Goal: Information Seeking & Learning: Compare options

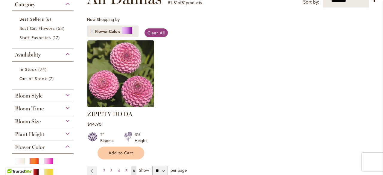
scroll to position [165, 0]
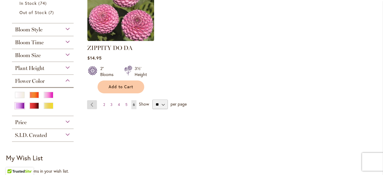
click at [94, 105] on link "Page Previous" at bounding box center [92, 104] width 10 height 9
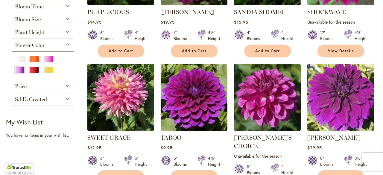
scroll to position [202, 0]
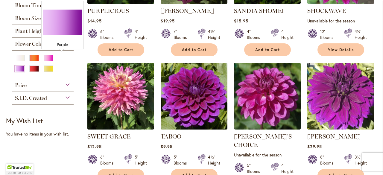
click at [25, 65] on div "Purple" at bounding box center [20, 68] width 10 height 6
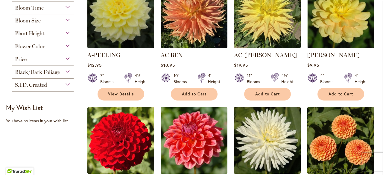
scroll to position [93, 0]
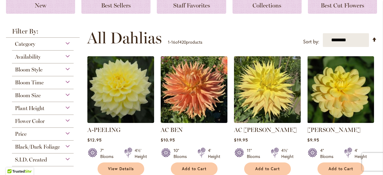
click at [50, 120] on div "Flower Color" at bounding box center [43, 120] width 62 height 10
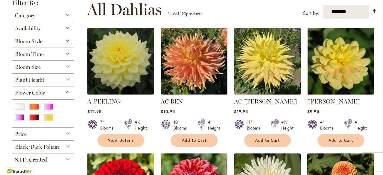
scroll to position [120, 0]
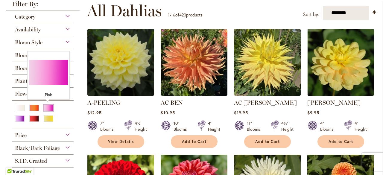
click at [48, 107] on div "Pink" at bounding box center [49, 108] width 10 height 6
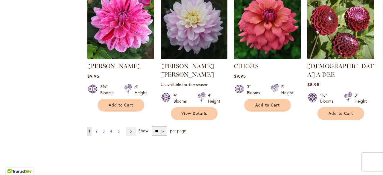
scroll to position [533, 0]
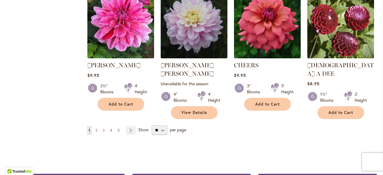
click at [96, 128] on span "2" at bounding box center [96, 130] width 2 height 4
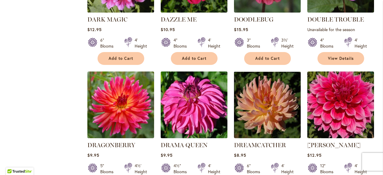
scroll to position [522, 0]
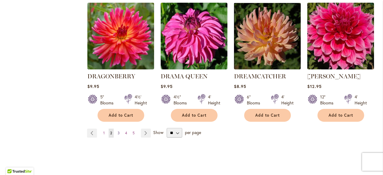
click at [117, 131] on span "3" at bounding box center [118, 133] width 2 height 4
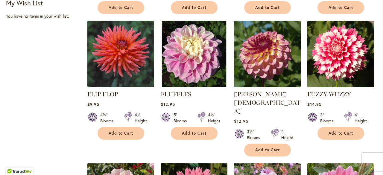
scroll to position [371, 0]
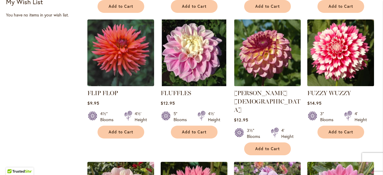
click at [334, 52] on img at bounding box center [340, 53] width 70 height 70
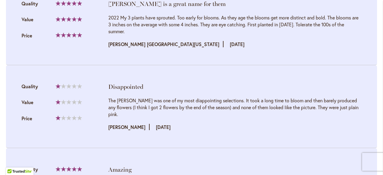
scroll to position [1051, 0]
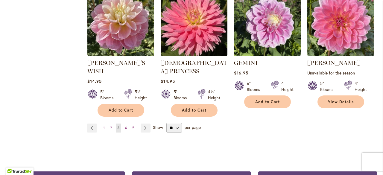
scroll to position [544, 0]
click at [123, 123] on link "Page 4" at bounding box center [125, 127] width 5 height 9
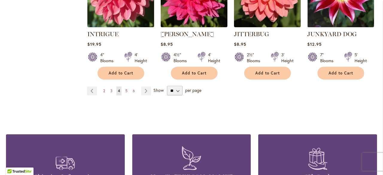
scroll to position [556, 0]
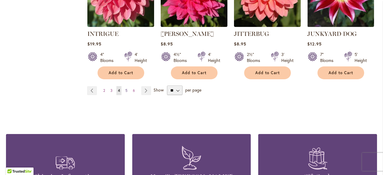
click at [126, 92] on link "Page 5" at bounding box center [126, 90] width 5 height 9
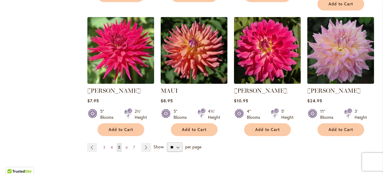
scroll to position [508, 0]
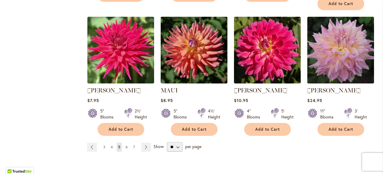
click at [126, 145] on span "6" at bounding box center [127, 147] width 2 height 4
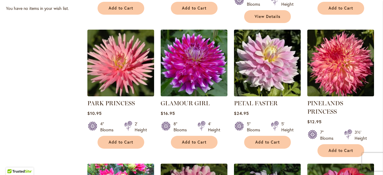
scroll to position [494, 0]
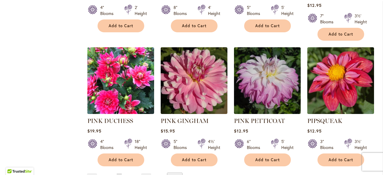
click at [127, 173] on link "Page 7" at bounding box center [126, 177] width 5 height 9
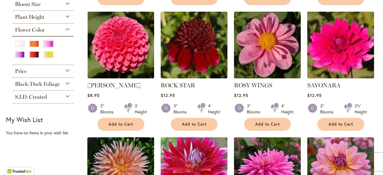
scroll to position [339, 0]
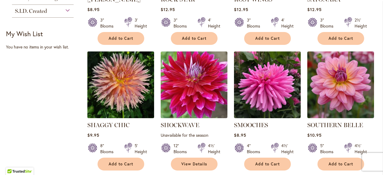
click at [131, 101] on img at bounding box center [120, 85] width 70 height 70
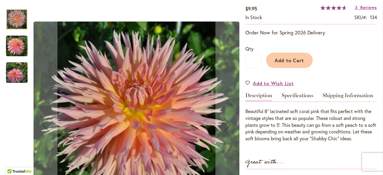
scroll to position [111, 0]
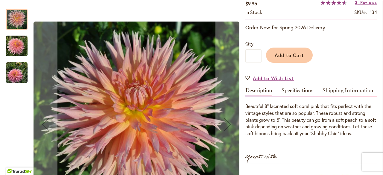
click at [17, 45] on img "SHAGGY CHIC" at bounding box center [17, 46] width 22 height 22
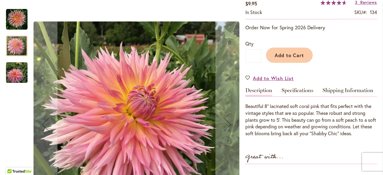
click at [18, 68] on img "SHAGGY CHIC" at bounding box center [17, 73] width 22 height 22
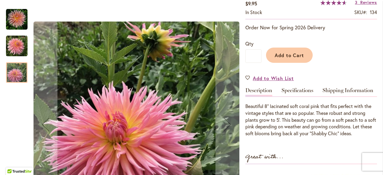
click at [20, 23] on img "SHAGGY CHIC" at bounding box center [17, 20] width 22 height 22
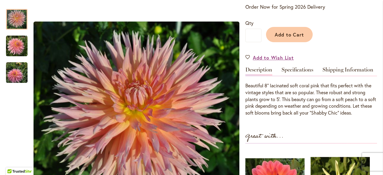
scroll to position [145, 0]
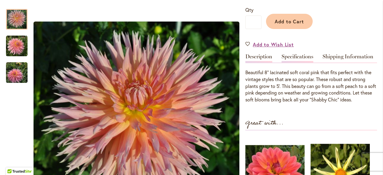
click at [292, 57] on link "Specifications" at bounding box center [297, 58] width 32 height 9
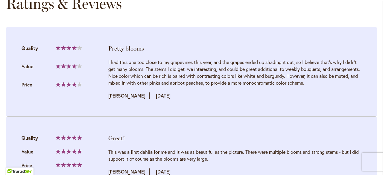
scroll to position [702, 0]
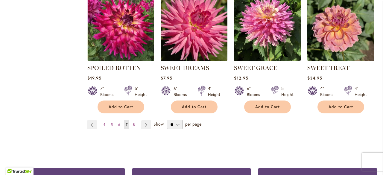
scroll to position [531, 0]
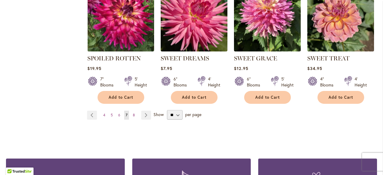
click at [130, 116] on ul "Page Previous Page 4 Page 5 Page 6 You're currently reading page 7 Page 8 Page …" at bounding box center [120, 115] width 66 height 9
click at [134, 114] on span "8" at bounding box center [134, 115] width 2 height 4
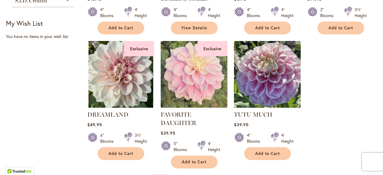
scroll to position [275, 0]
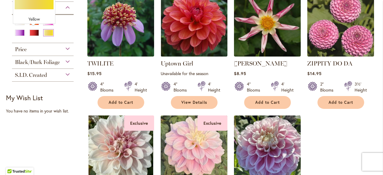
click at [44, 33] on div "Yellow" at bounding box center [49, 33] width 10 height 6
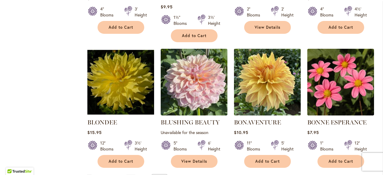
scroll to position [475, 0]
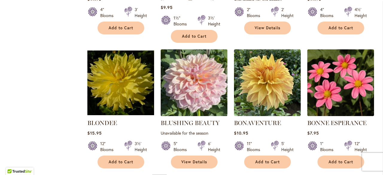
click at [183, 83] on img at bounding box center [194, 83] width 70 height 70
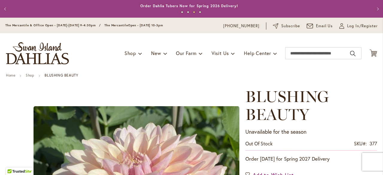
click at [6, 7] on button "Previous" at bounding box center [6, 9] width 12 height 12
click at [6, 11] on button "Previous" at bounding box center [6, 9] width 12 height 12
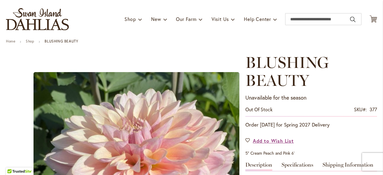
scroll to position [33, 0]
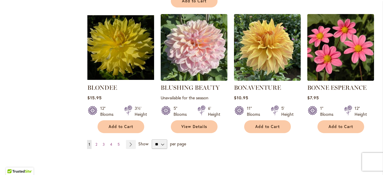
scroll to position [511, 0]
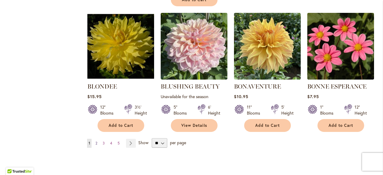
click at [94, 139] on link "Page 2" at bounding box center [96, 143] width 5 height 9
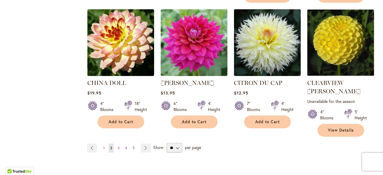
scroll to position [567, 0]
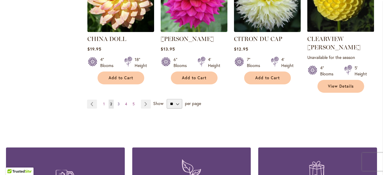
click at [116, 100] on link "Page 3" at bounding box center [118, 104] width 5 height 9
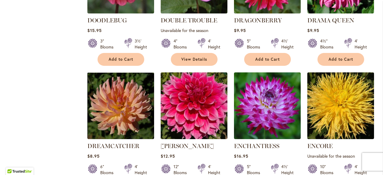
scroll to position [537, 0]
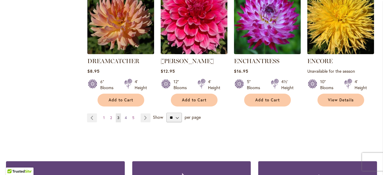
click at [126, 115] on span "4" at bounding box center [126, 117] width 2 height 4
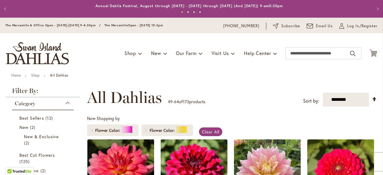
scroll to position [89, 0]
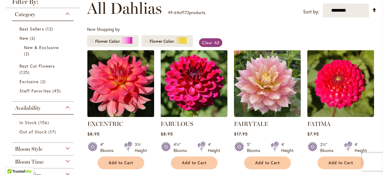
click at [257, 94] on img at bounding box center [267, 83] width 70 height 70
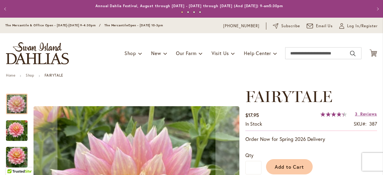
scroll to position [75, 0]
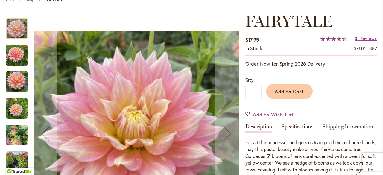
click at [13, 54] on img "Fairytale" at bounding box center [17, 55] width 22 height 29
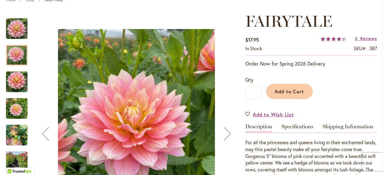
scroll to position [146, 0]
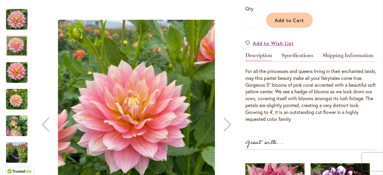
click at [16, 68] on img "Fairytale" at bounding box center [17, 72] width 22 height 29
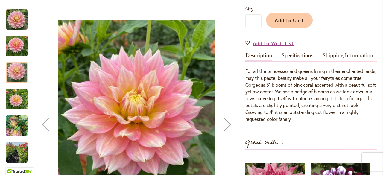
click at [19, 104] on img "Fairytale" at bounding box center [17, 99] width 22 height 29
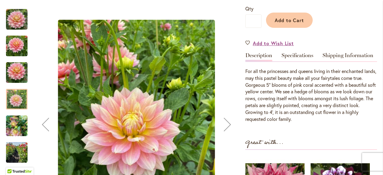
click at [19, 126] on img "Fairytale" at bounding box center [17, 125] width 22 height 29
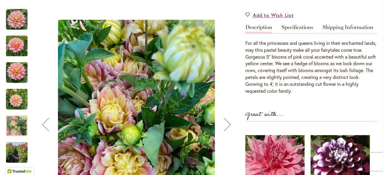
scroll to position [177, 0]
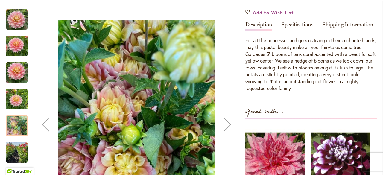
click at [18, 149] on img "Fairytale" at bounding box center [17, 152] width 22 height 29
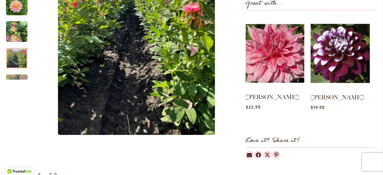
scroll to position [286, 0]
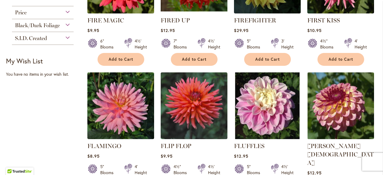
scroll to position [318, 0]
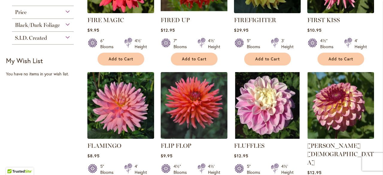
click at [218, 108] on img at bounding box center [194, 105] width 67 height 67
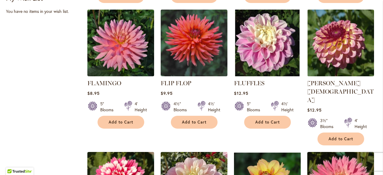
scroll to position [418, 0]
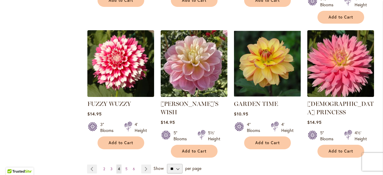
scroll to position [532, 0]
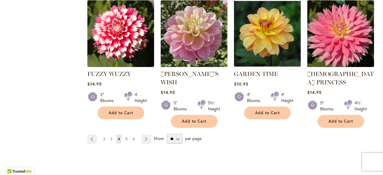
click at [128, 135] on link "Page 5" at bounding box center [126, 139] width 5 height 9
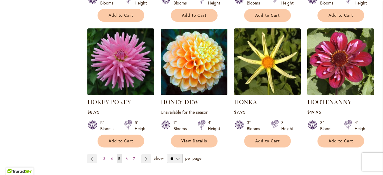
scroll to position [496, 0]
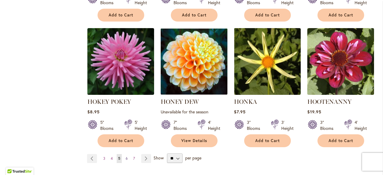
click at [126, 158] on span "6" at bounding box center [127, 158] width 2 height 4
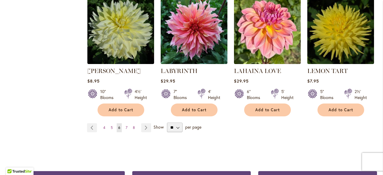
scroll to position [510, 0]
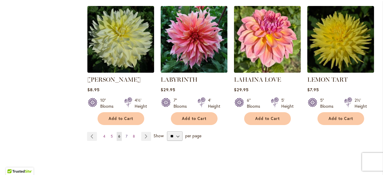
click at [126, 135] on link "Page 7" at bounding box center [126, 136] width 5 height 9
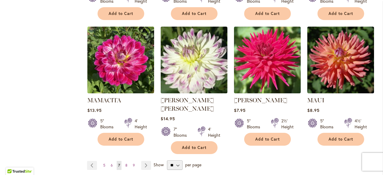
scroll to position [533, 0]
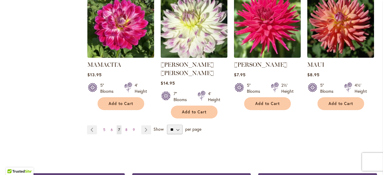
click at [128, 125] on link "Page 8" at bounding box center [126, 129] width 5 height 9
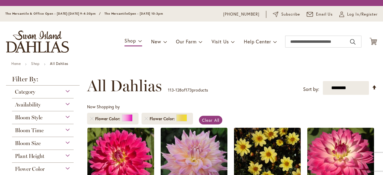
click at [124, 111] on ol "Flower Color Flower Color" at bounding box center [141, 119] width 109 height 18
